Goal: Transaction & Acquisition: Download file/media

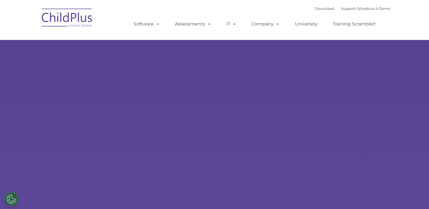
select select "MEDIUM"
type input ""
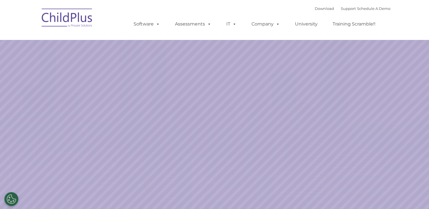
select select "MEDIUM"
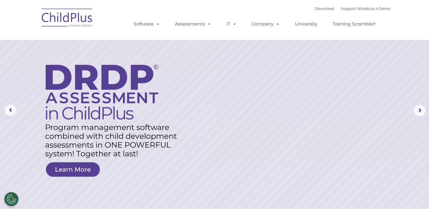
click at [271, 12] on div "Download Support | Schedule A Demo  MENU MENU Software ChildPlus: The original…" at bounding box center [256, 19] width 268 height 31
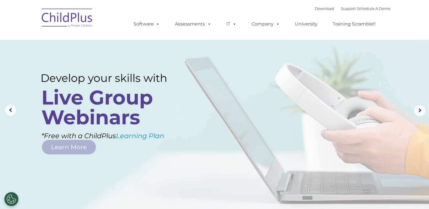
click at [66, 16] on img at bounding box center [67, 19] width 57 height 28
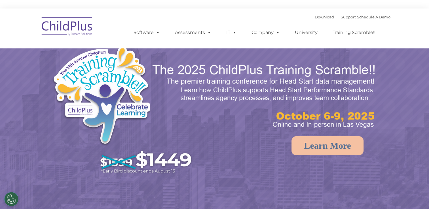
select select "MEDIUM"
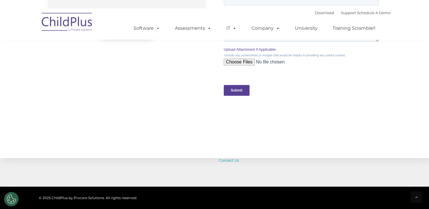
scroll to position [634, 0]
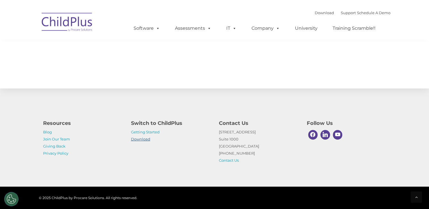
click at [144, 139] on link "Download" at bounding box center [140, 139] width 19 height 5
